Goal: Transaction & Acquisition: Download file/media

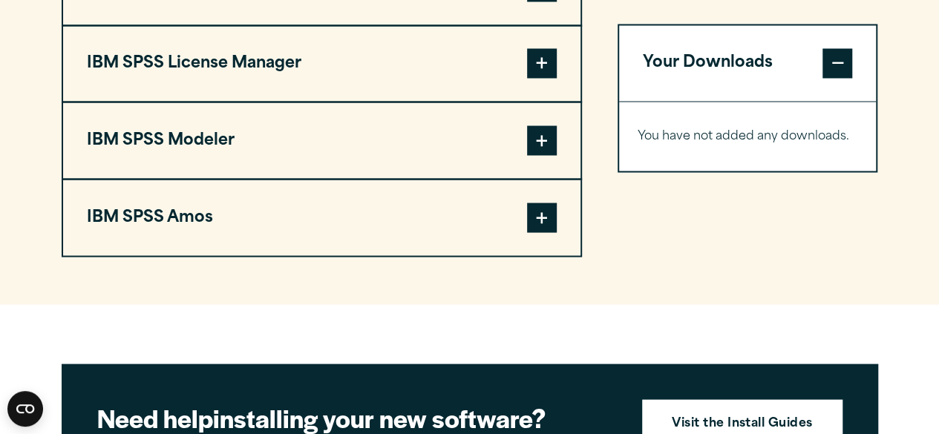
scroll to position [1211, 0]
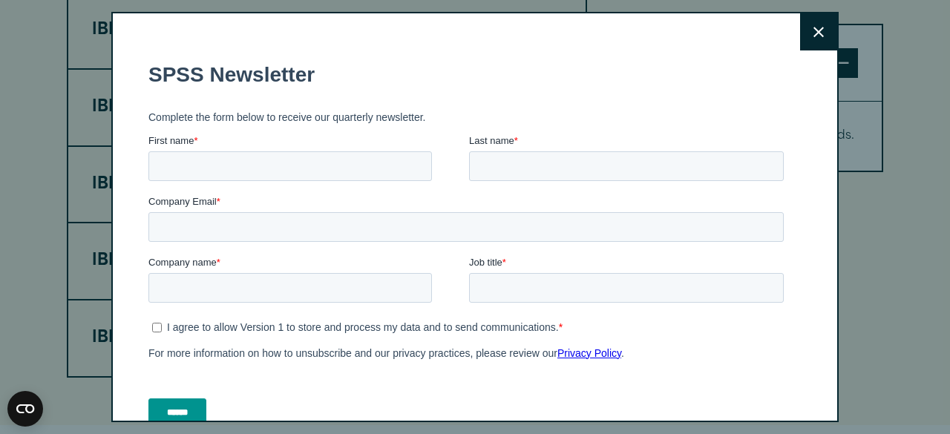
click at [800, 40] on button "Close" at bounding box center [818, 31] width 37 height 37
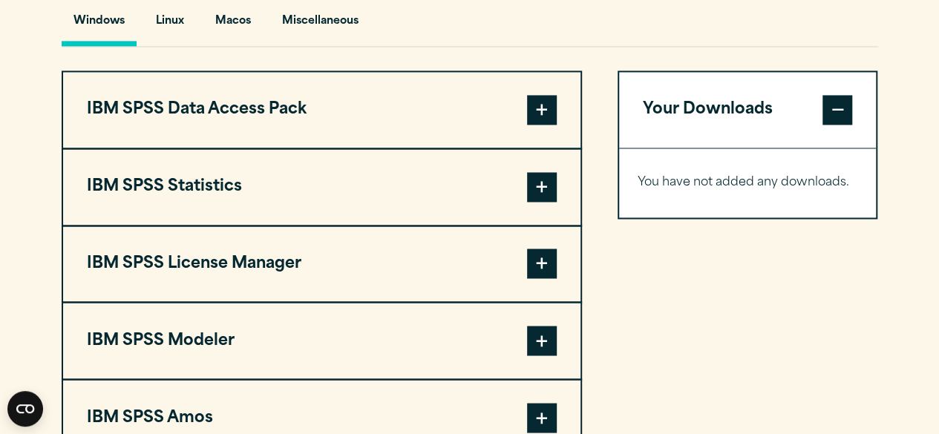
scroll to position [1131, 0]
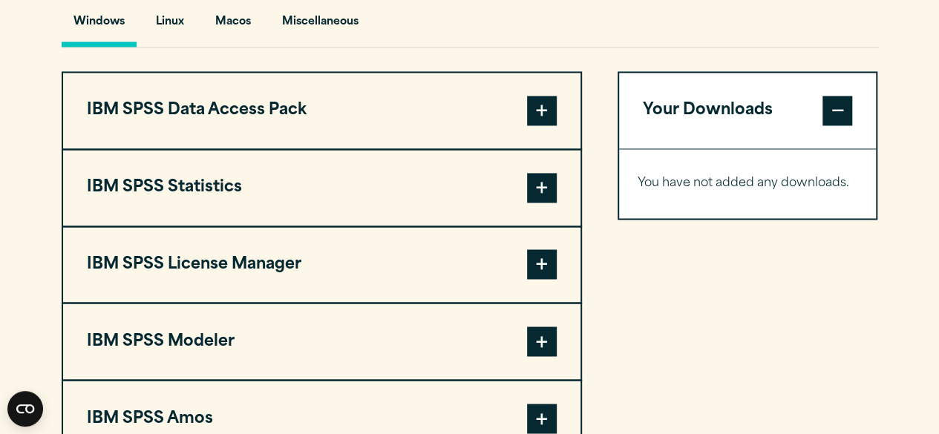
click at [544, 174] on span at bounding box center [542, 188] width 30 height 30
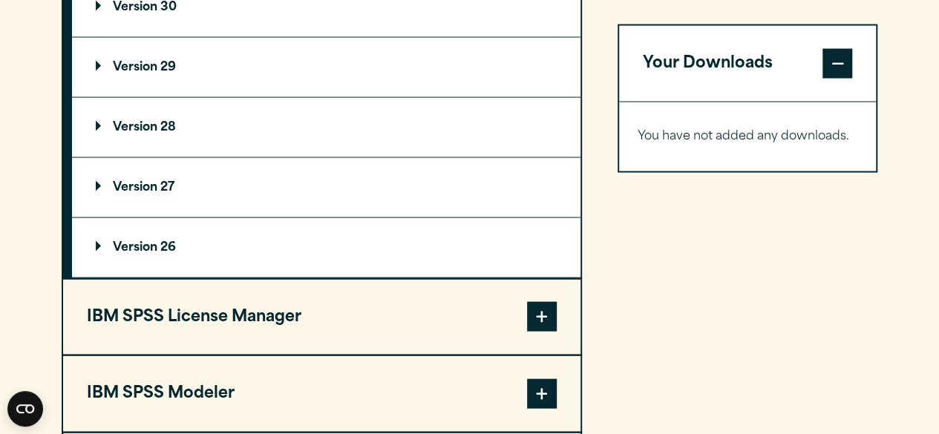
scroll to position [1257, 0]
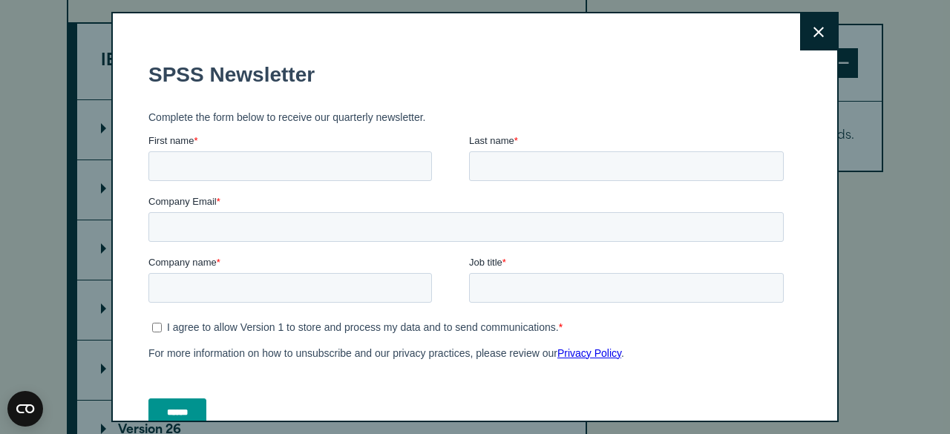
click at [809, 32] on button "Close" at bounding box center [818, 31] width 37 height 37
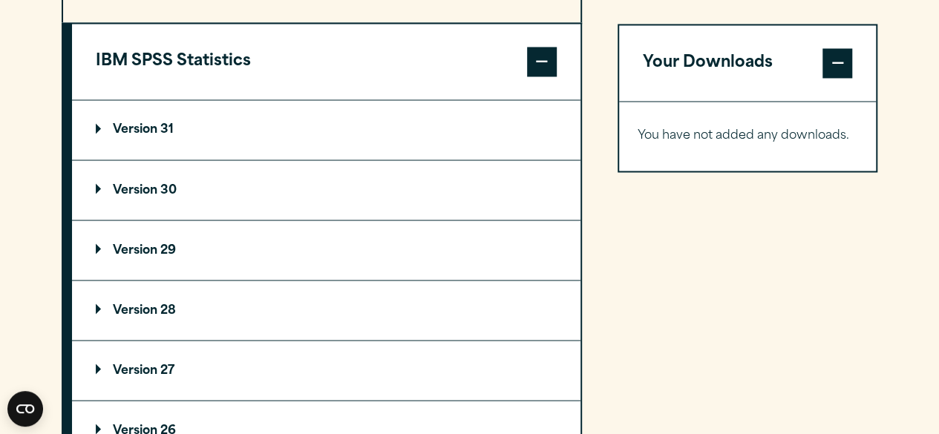
click at [96, 191] on p "Version 30" at bounding box center [136, 190] width 81 height 12
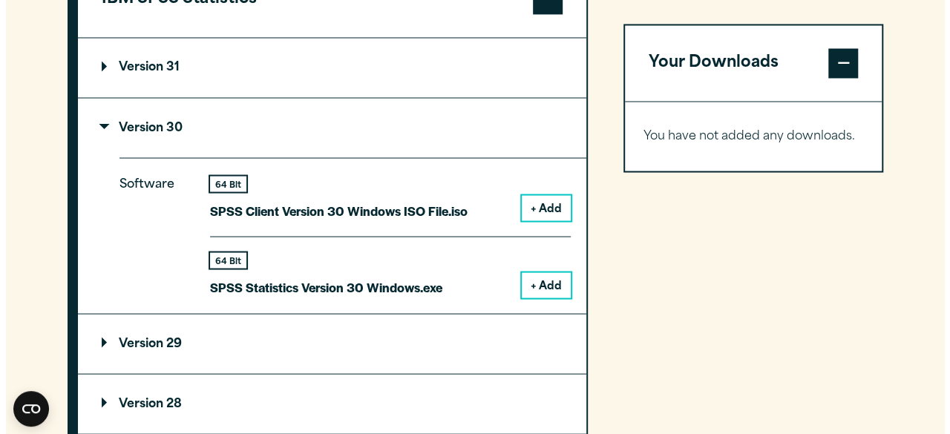
scroll to position [1336, 0]
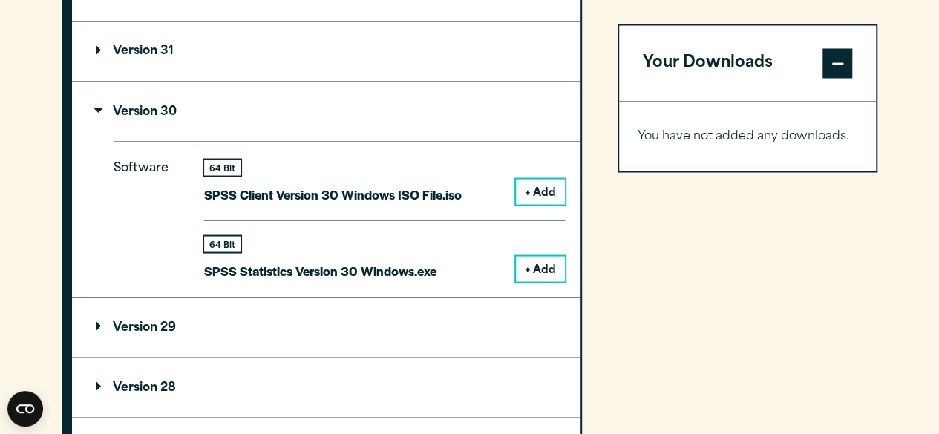
click at [534, 260] on button "+ Add" at bounding box center [540, 268] width 49 height 25
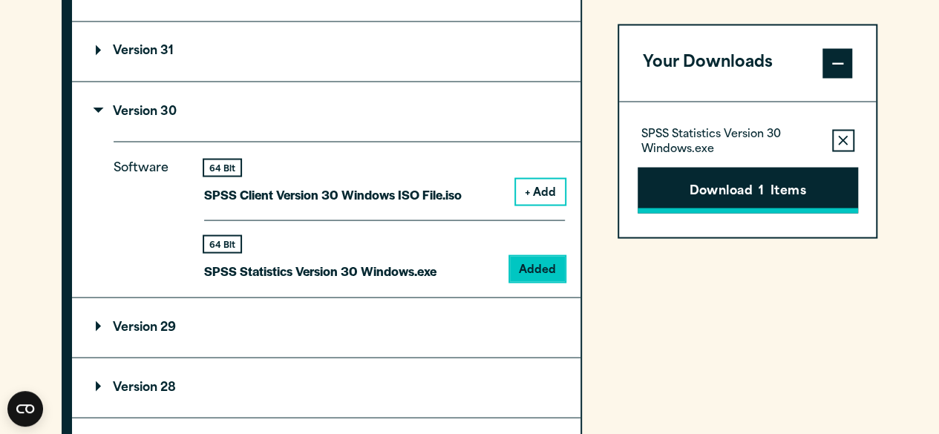
click at [734, 192] on button "Download 1 Items" at bounding box center [747, 190] width 220 height 46
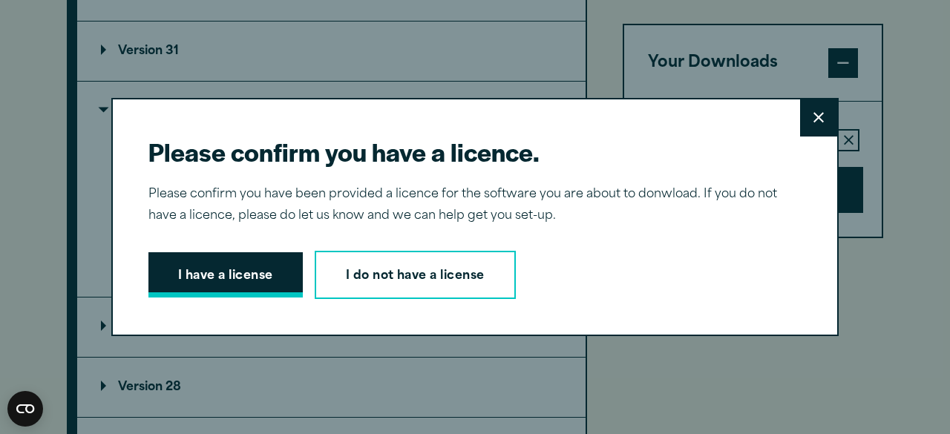
click at [234, 297] on button "I have a license" at bounding box center [225, 275] width 154 height 46
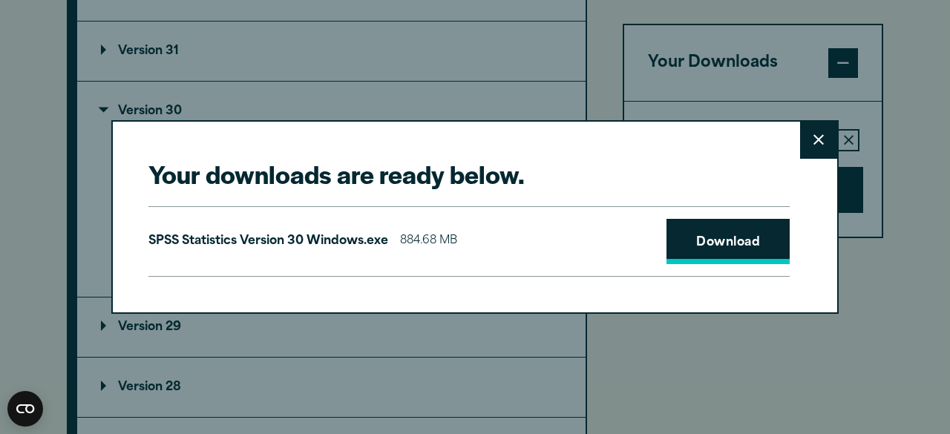
click at [708, 242] on link "Download" at bounding box center [727, 242] width 123 height 46
